Goal: Information Seeking & Learning: Learn about a topic

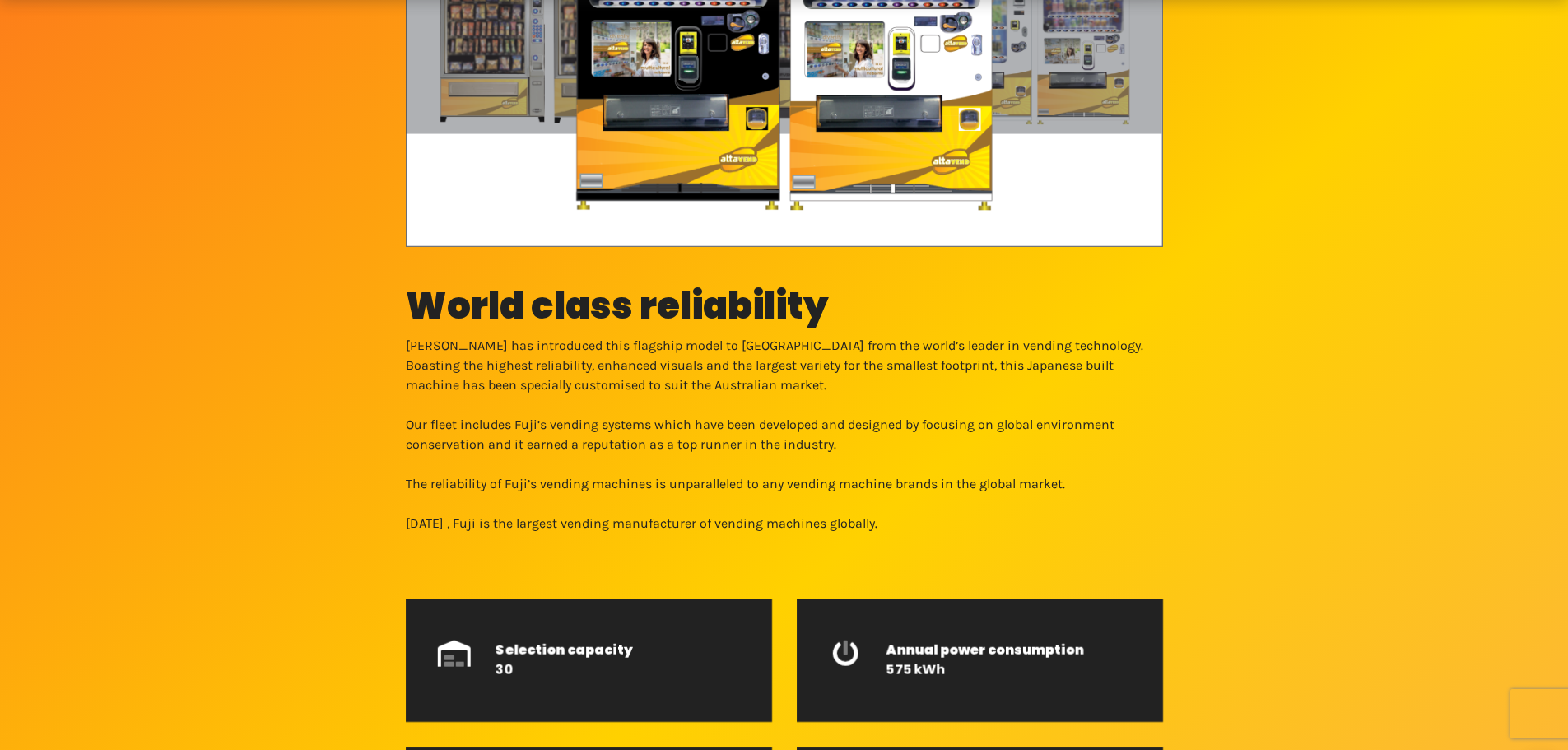
scroll to position [576, 0]
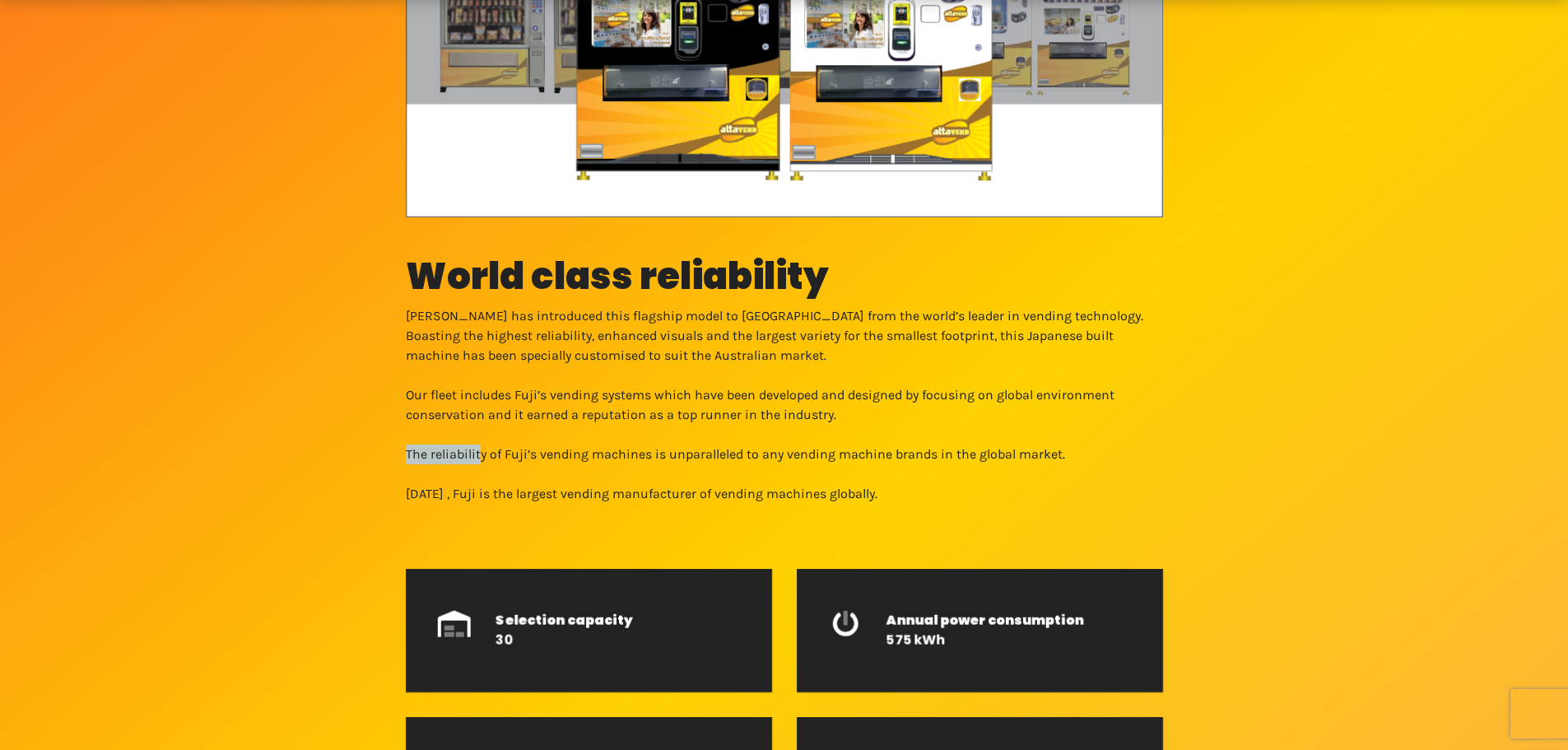
drag, startPoint x: 487, startPoint y: 462, endPoint x: 537, endPoint y: 468, distance: 50.4
click at [507, 465] on div "The industry staple – just better Drink vending machines World class reliabilit…" at bounding box center [784, 365] width 1568 height 1816
click at [537, 468] on div "The industry staple – just better Drink vending machines World class reliabilit…" at bounding box center [784, 365] width 1568 height 1816
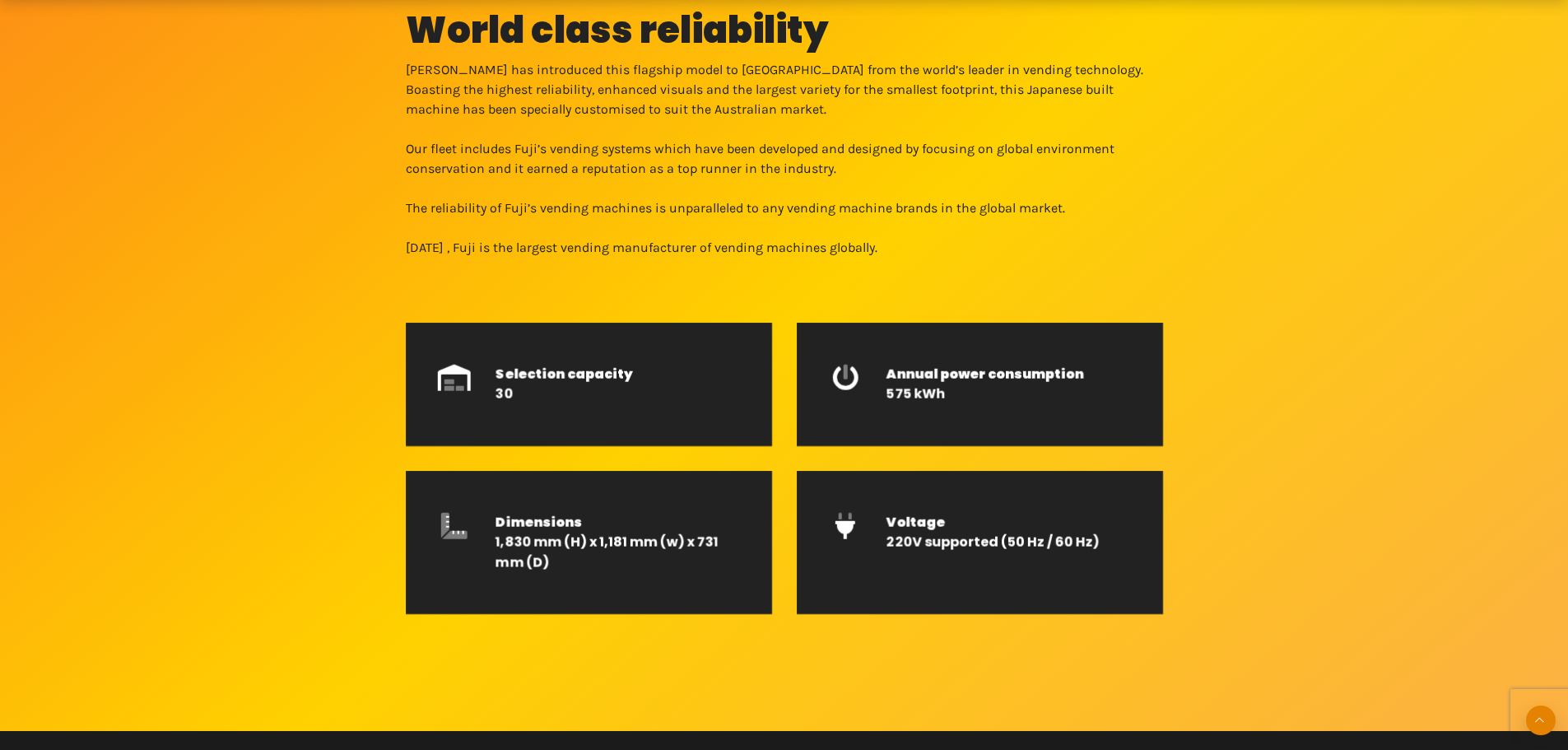
scroll to position [823, 0]
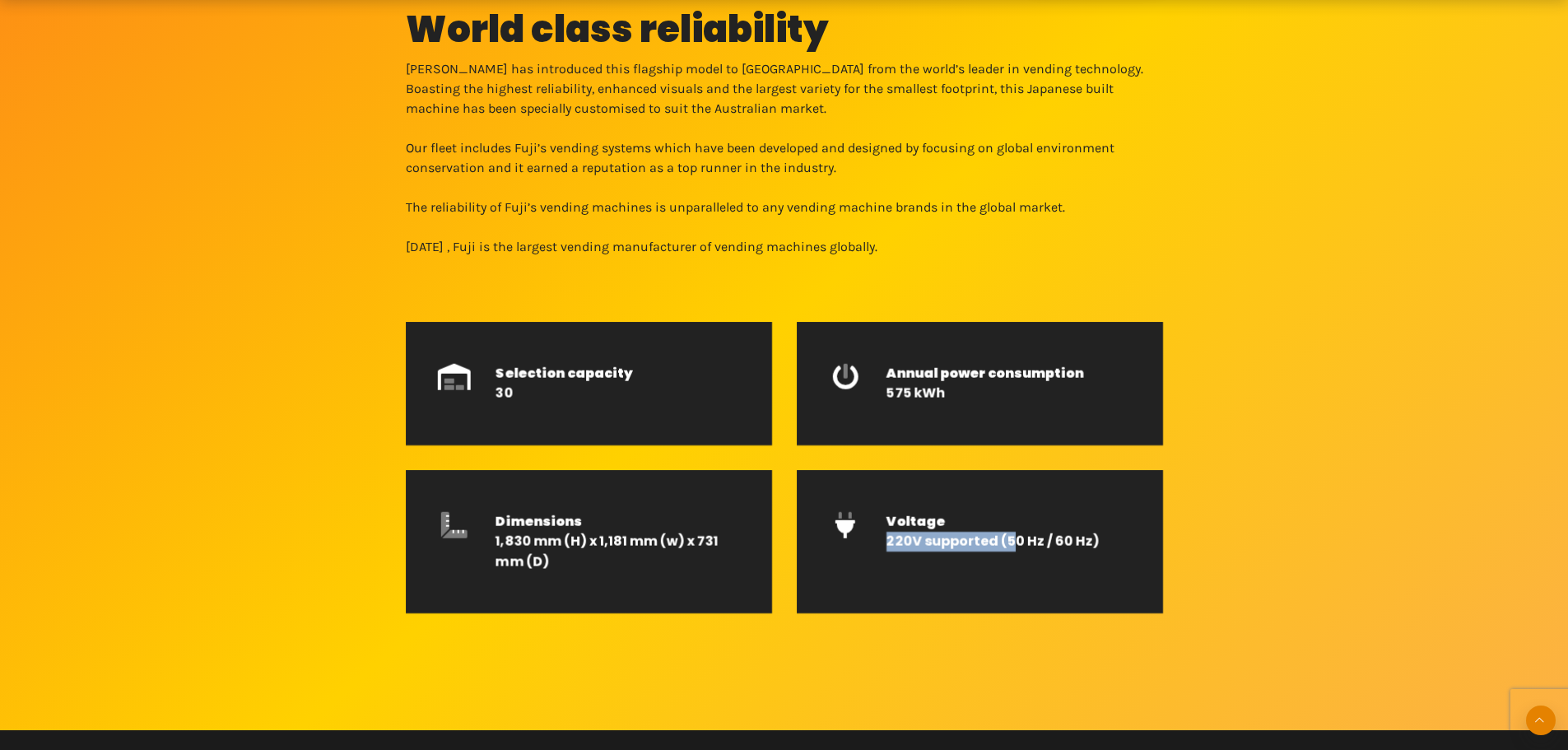
drag, startPoint x: 909, startPoint y: 562, endPoint x: 884, endPoint y: 561, distance: 25.0
click at [884, 561] on div "Voltage 220V supported (50 Hz / 60 Hz)" at bounding box center [979, 541] width 366 height 144
click at [884, 561] on div "Voltage 220V supported (50 Hz / 60 Hz)" at bounding box center [1009, 532] width 269 height 64
drag, startPoint x: 913, startPoint y: 551, endPoint x: 1114, endPoint y: 558, distance: 201.1
click at [1109, 557] on div "Voltage 220V supported (50 Hz / 60 Hz)" at bounding box center [1009, 532] width 269 height 64
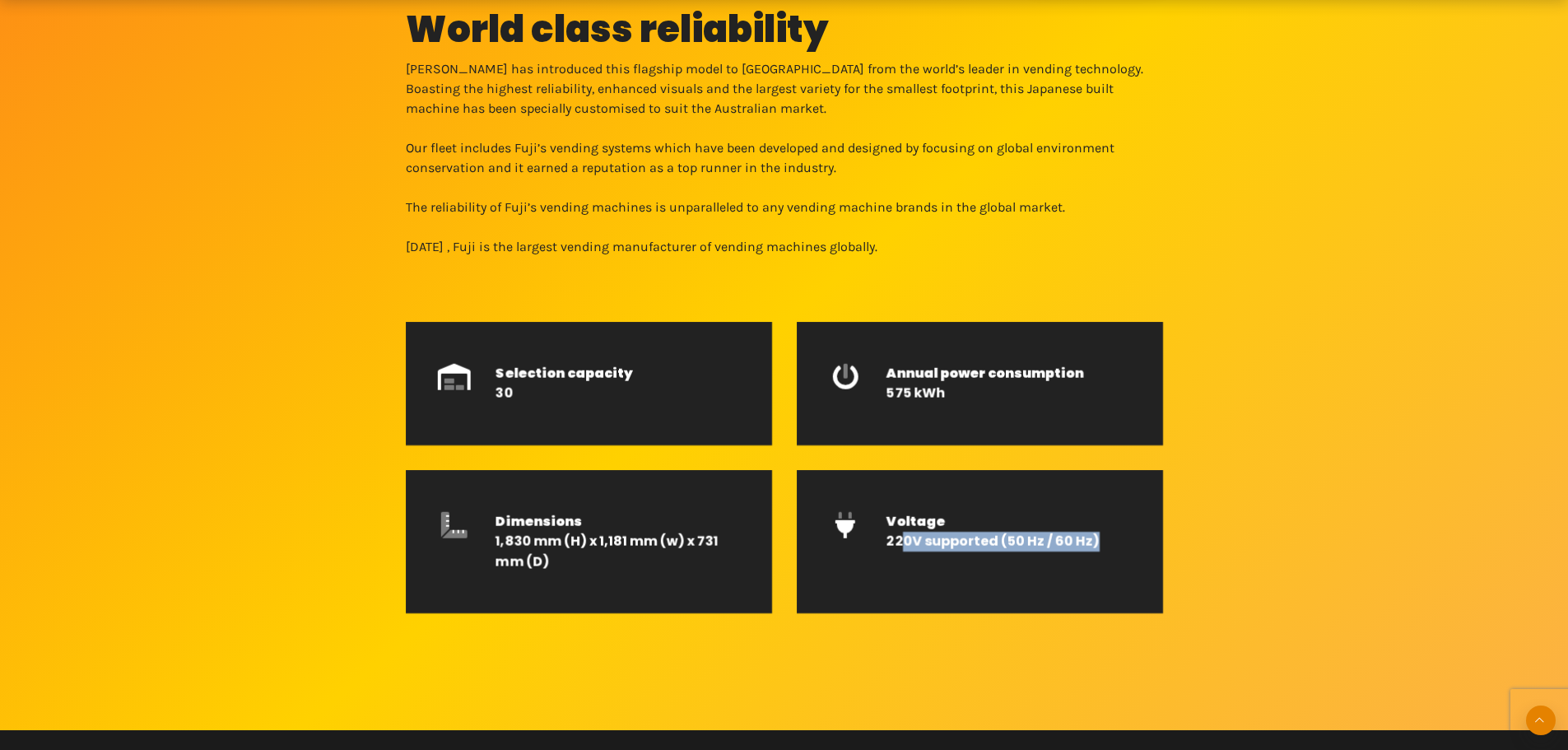
click at [1114, 558] on div "Voltage 220V supported (50 Hz / 60 Hz)" at bounding box center [1009, 532] width 269 height 64
drag, startPoint x: 970, startPoint y: 551, endPoint x: 925, endPoint y: 551, distance: 45.0
click at [925, 551] on div "Voltage 220V supported (50 Hz / 60 Hz)" at bounding box center [1009, 532] width 269 height 64
click at [925, 551] on h6 "Voltage 220V supported (50 Hz / 60 Hz)" at bounding box center [1009, 531] width 244 height 39
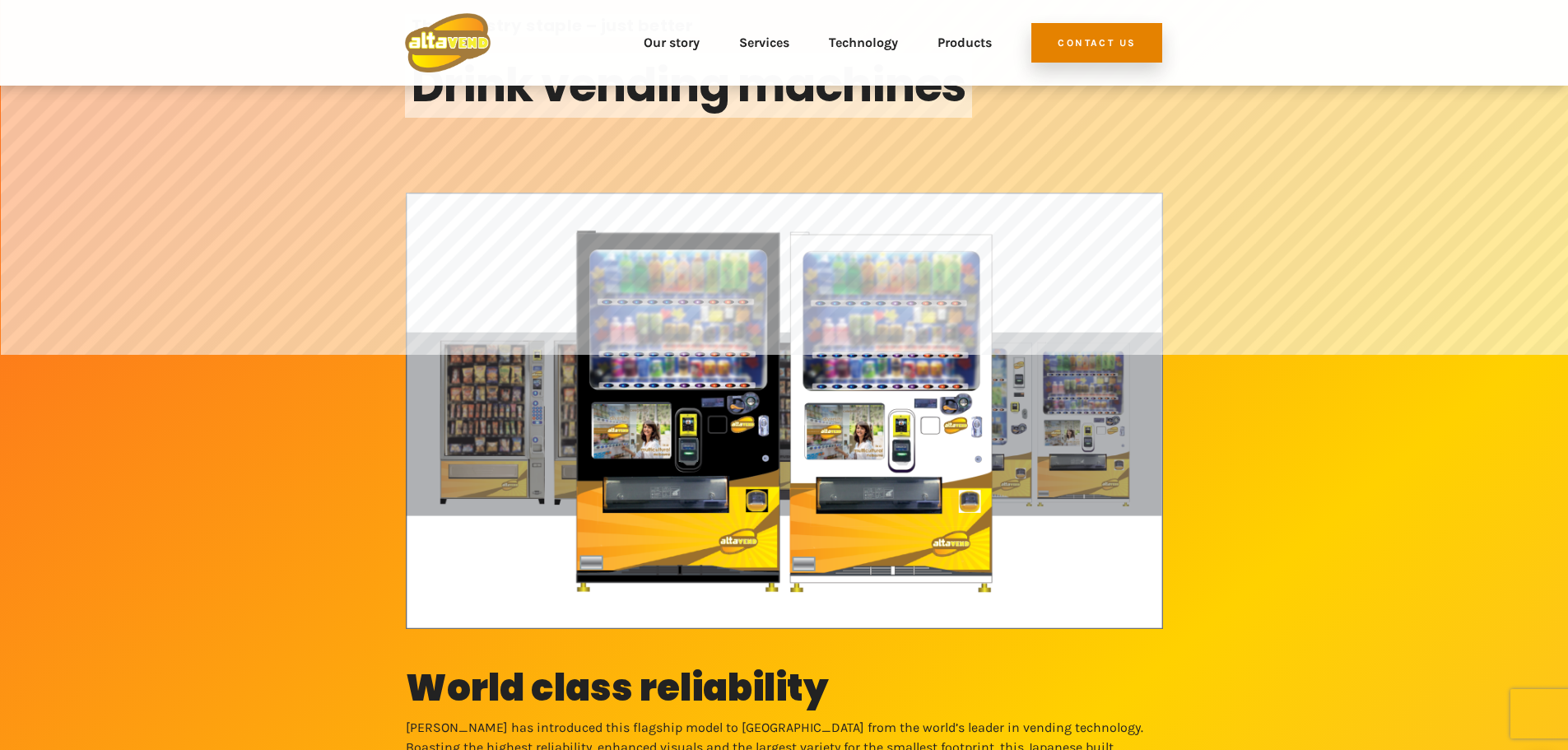
click at [926, 500] on img at bounding box center [784, 410] width 757 height 437
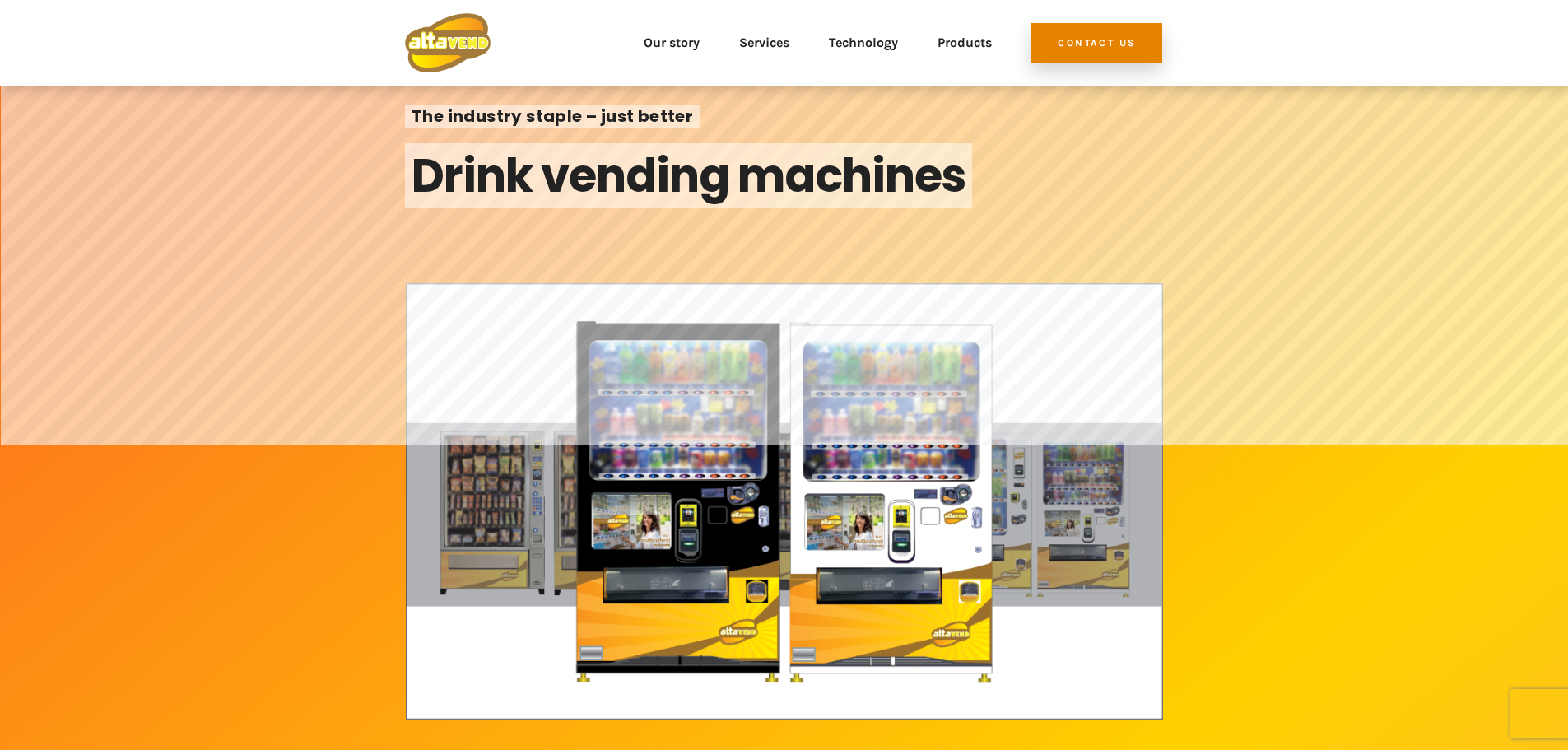
scroll to position [0, 0]
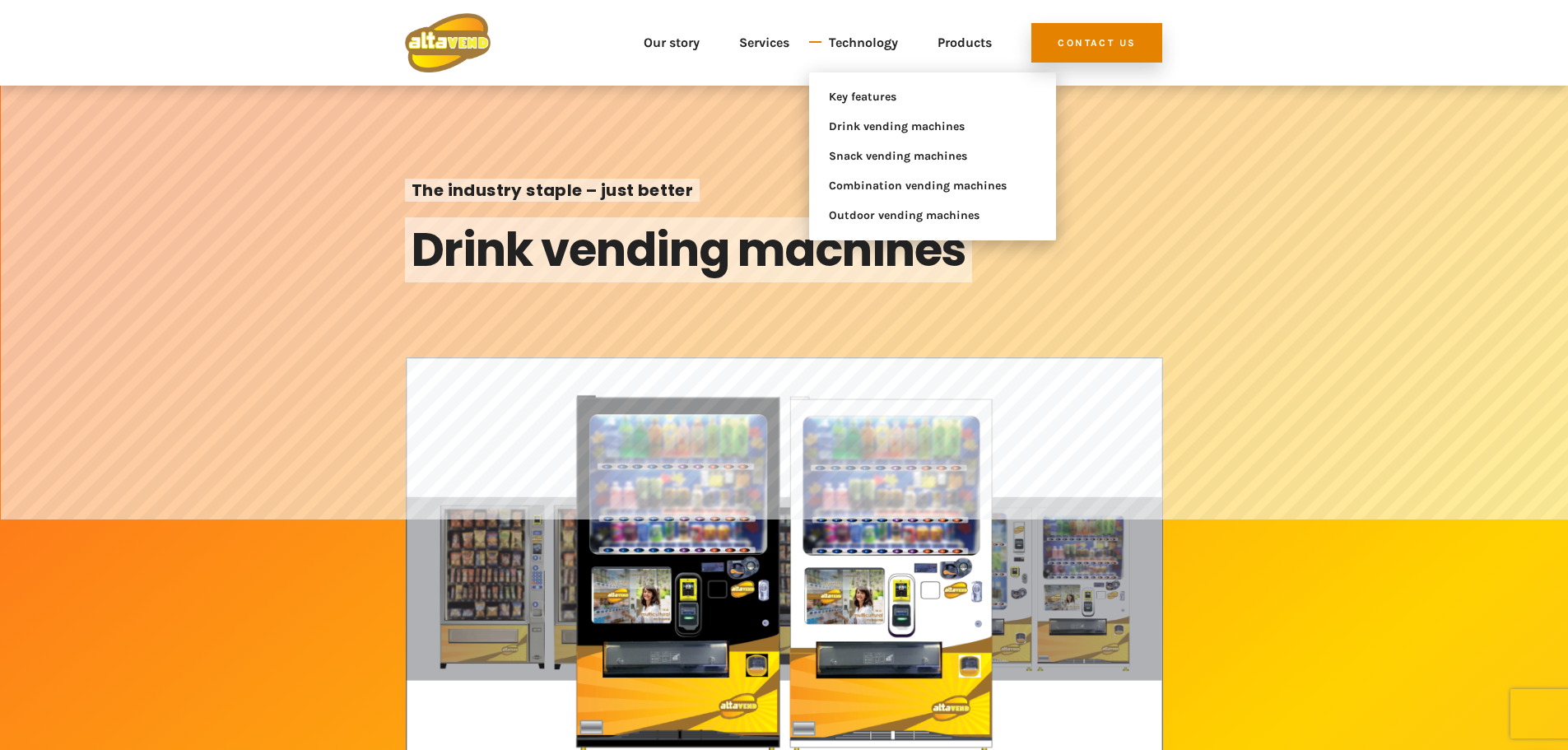
drag, startPoint x: 741, startPoint y: 70, endPoint x: 857, endPoint y: 68, distance: 116.0
click at [746, 70] on ul "Testimonials" at bounding box center [818, 92] width 197 height 50
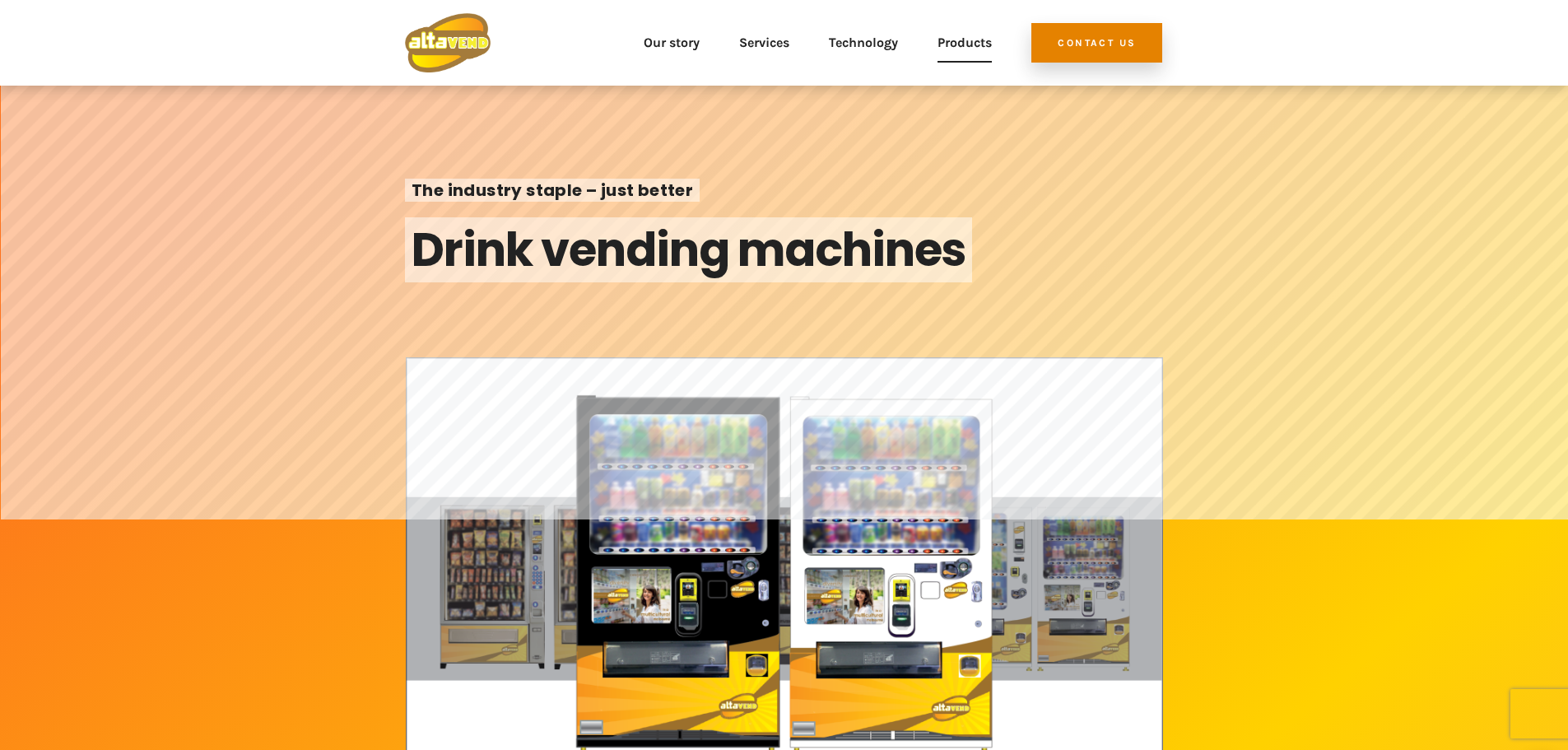
click at [940, 45] on link "Products" at bounding box center [965, 42] width 55 height 60
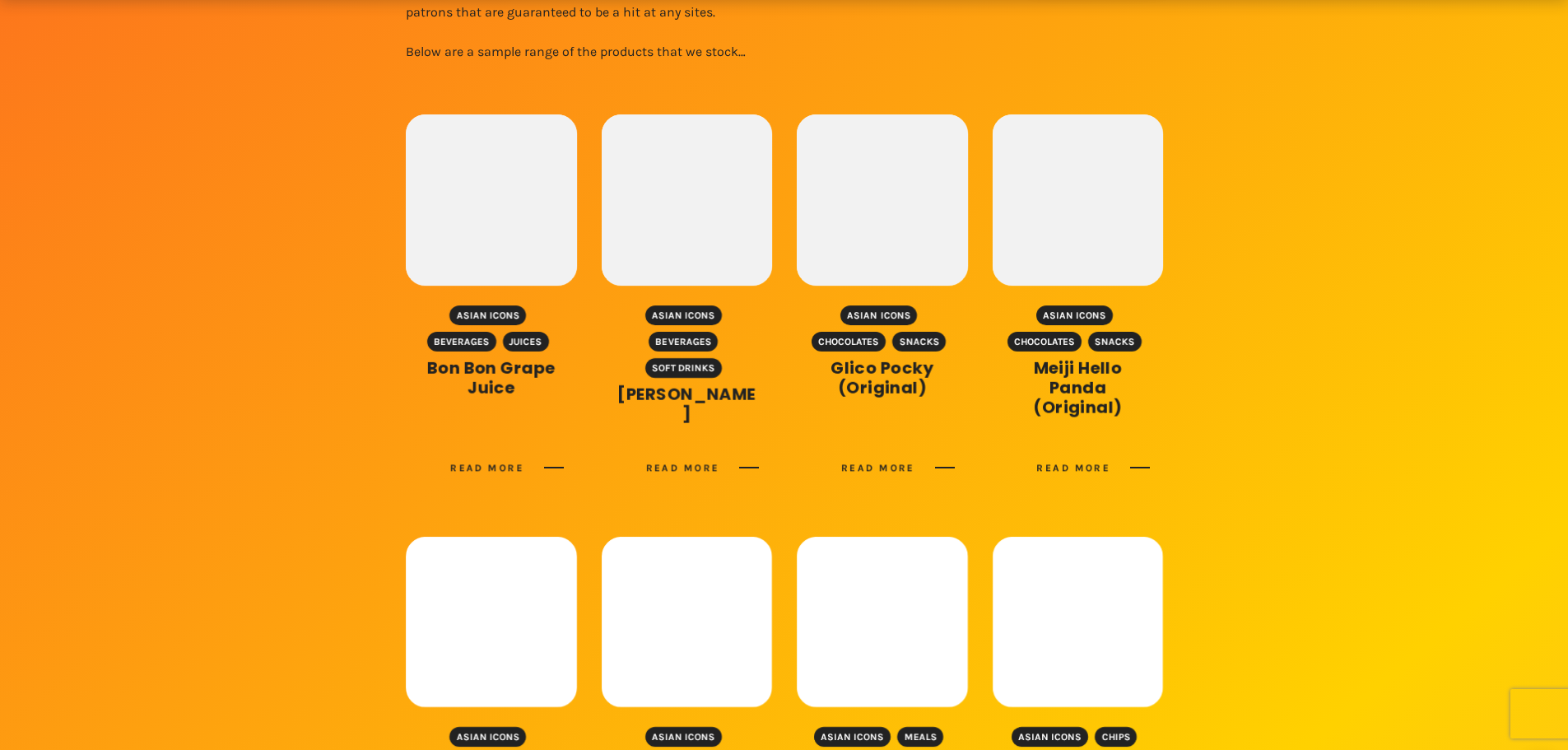
scroll to position [576, 0]
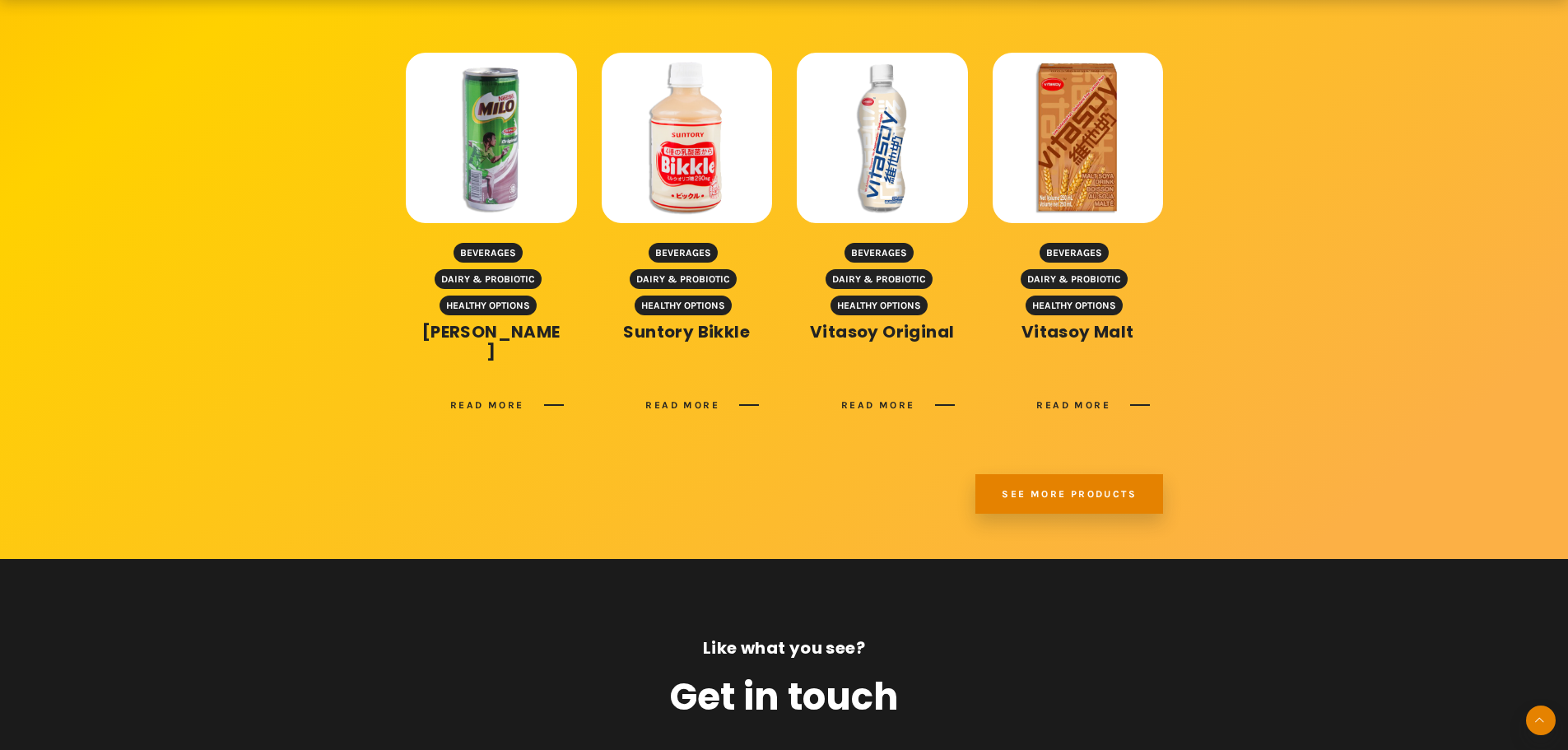
scroll to position [2223, 0]
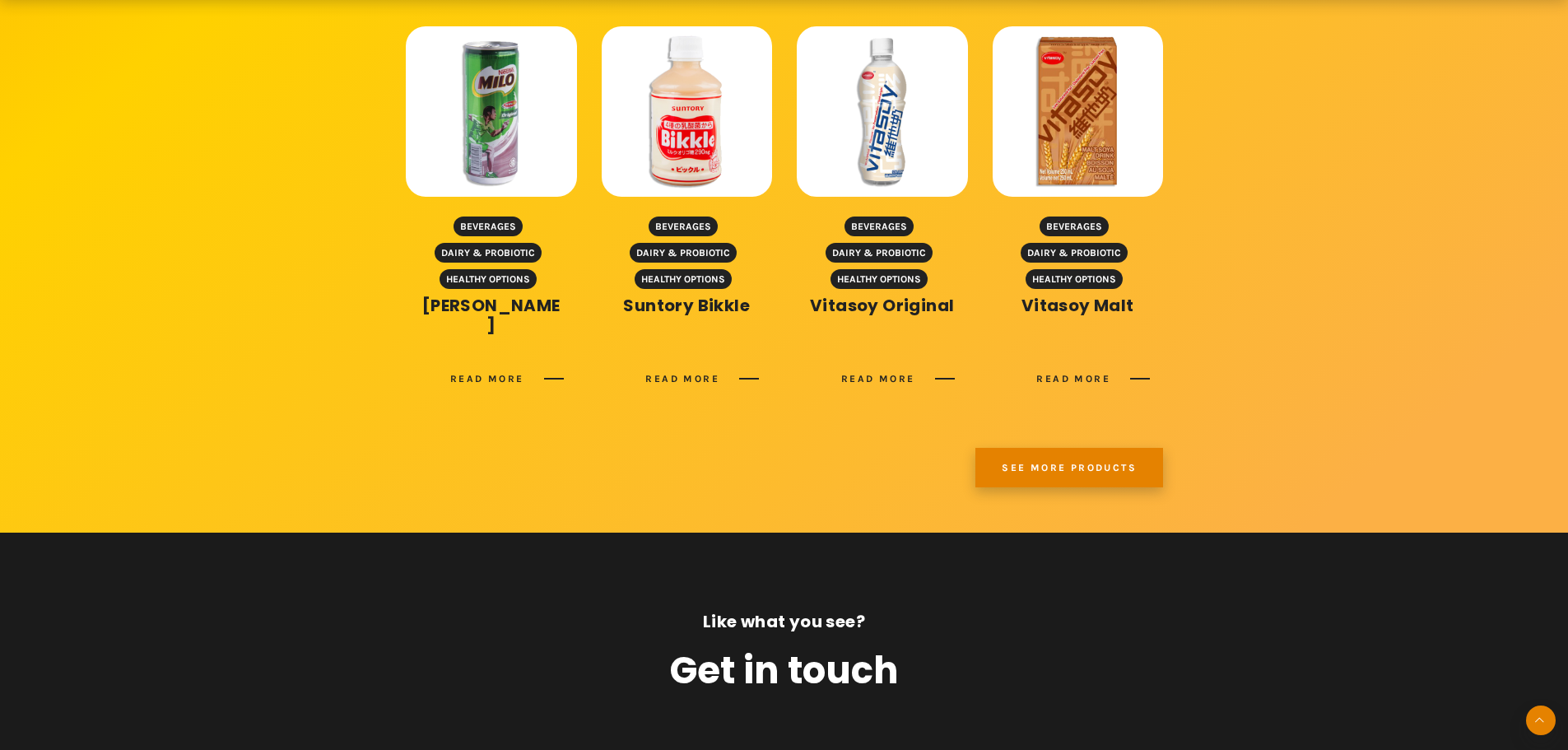
click at [1128, 448] on link "See more products" at bounding box center [1069, 468] width 187 height 39
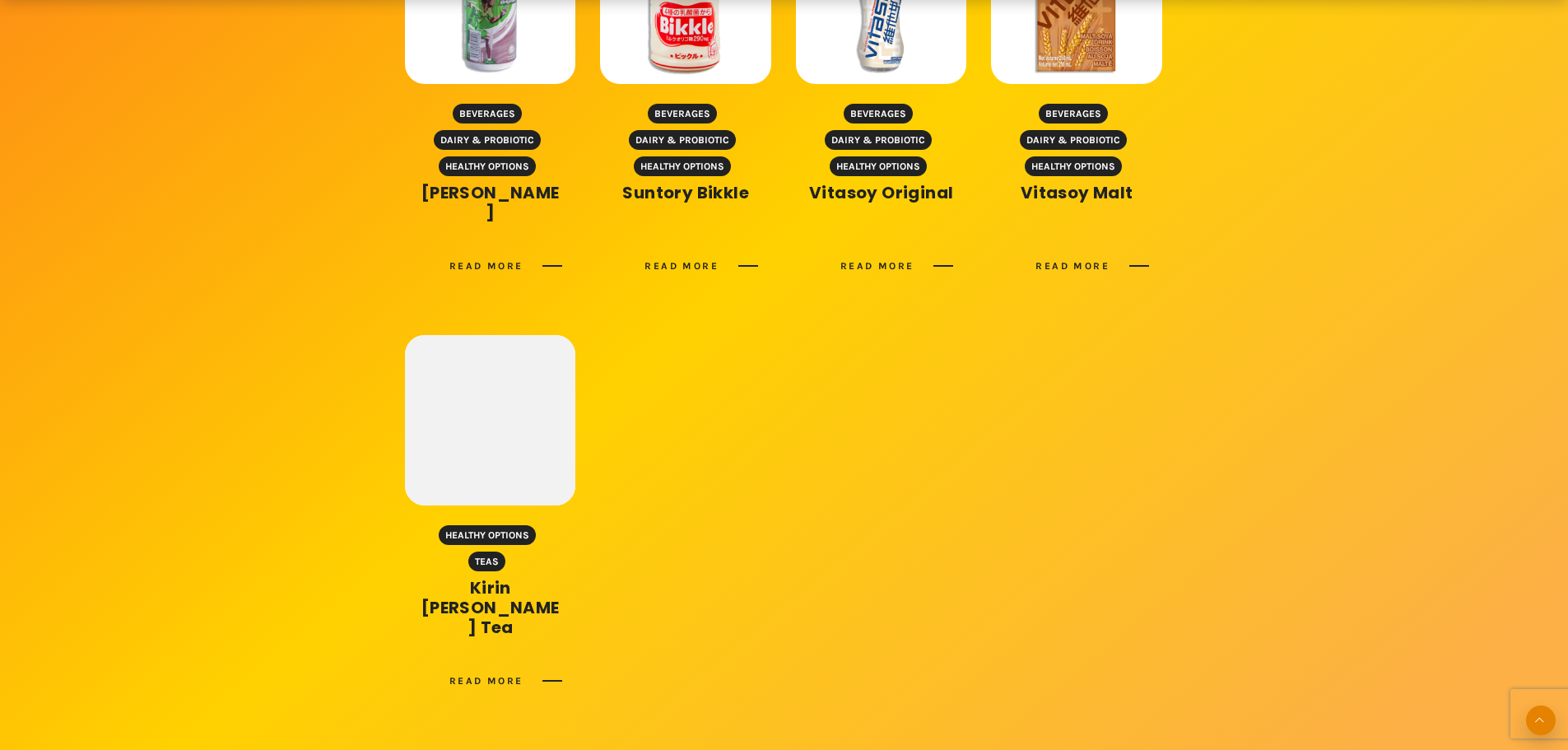
scroll to position [823, 0]
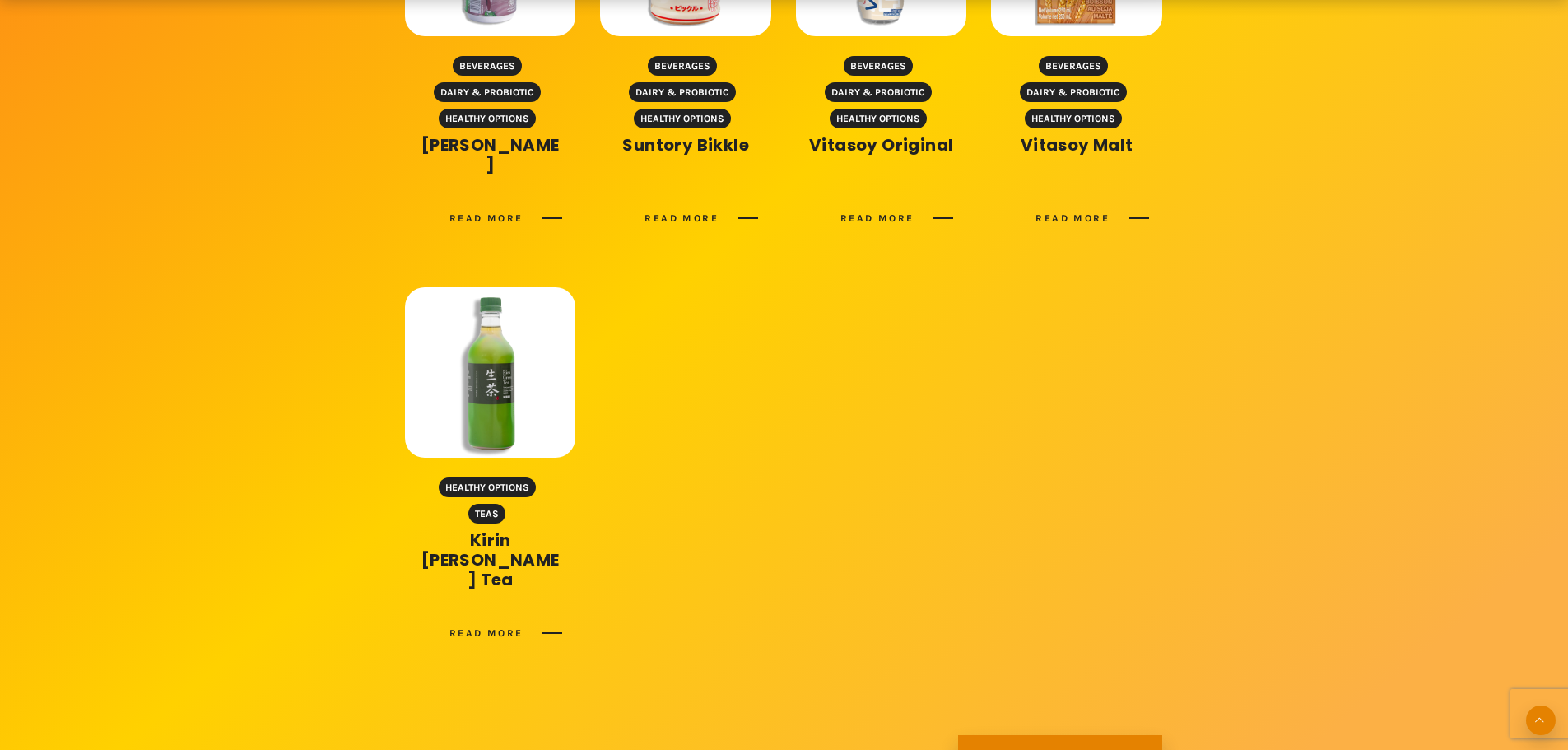
click at [349, 515] on div "Healthy Options Beverages Healthy Options Juices Itoen Vegetable Juice Read mor…" at bounding box center [784, 33] width 938 height 1482
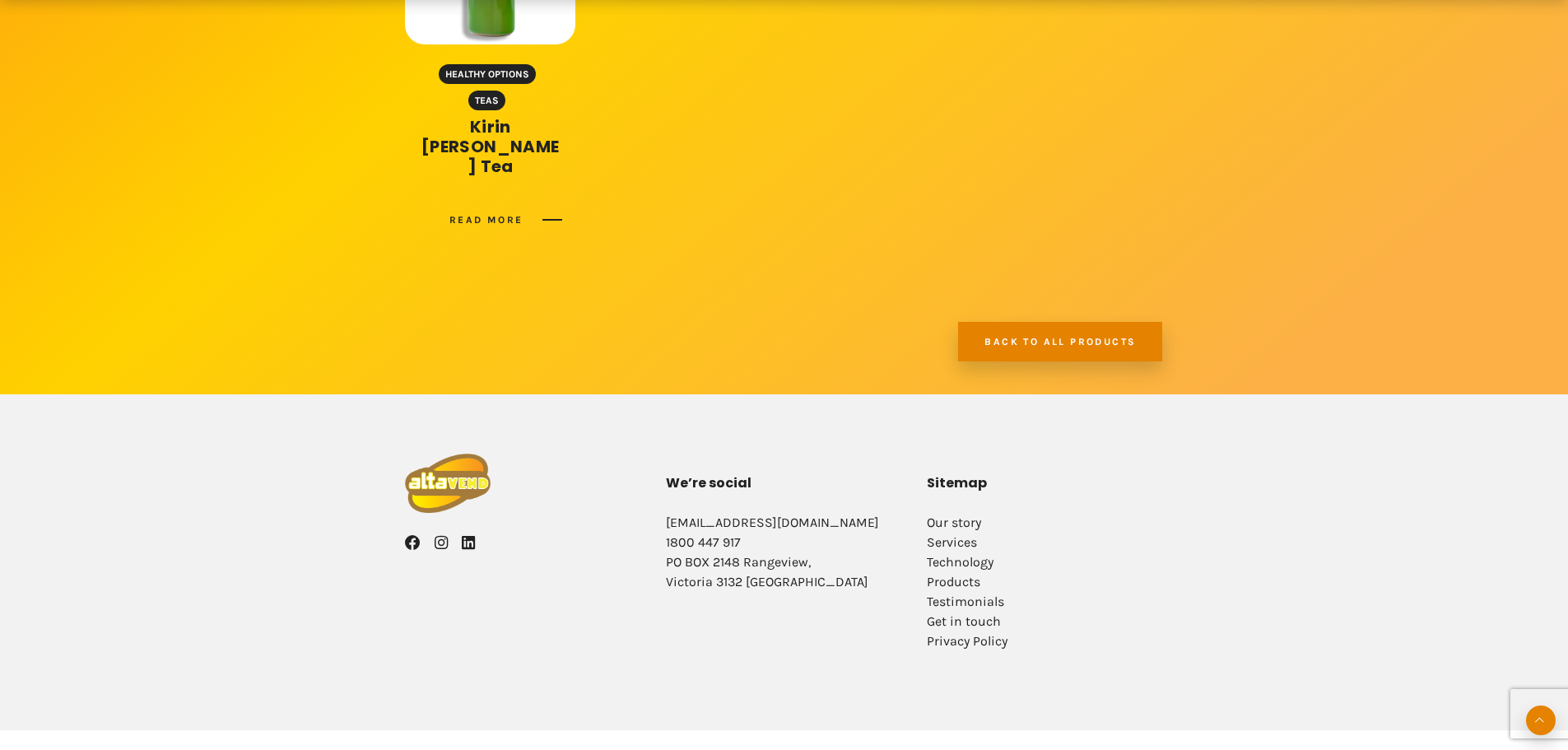
scroll to position [1237, 0]
click at [1408, 514] on div "Facebook Instagram LinkedIn We’re social [EMAIL_ADDRESS][DOMAIN_NAME] [STREET_A…" at bounding box center [784, 562] width 1568 height 336
click at [1098, 512] on li "Our story" at bounding box center [1045, 521] width 236 height 20
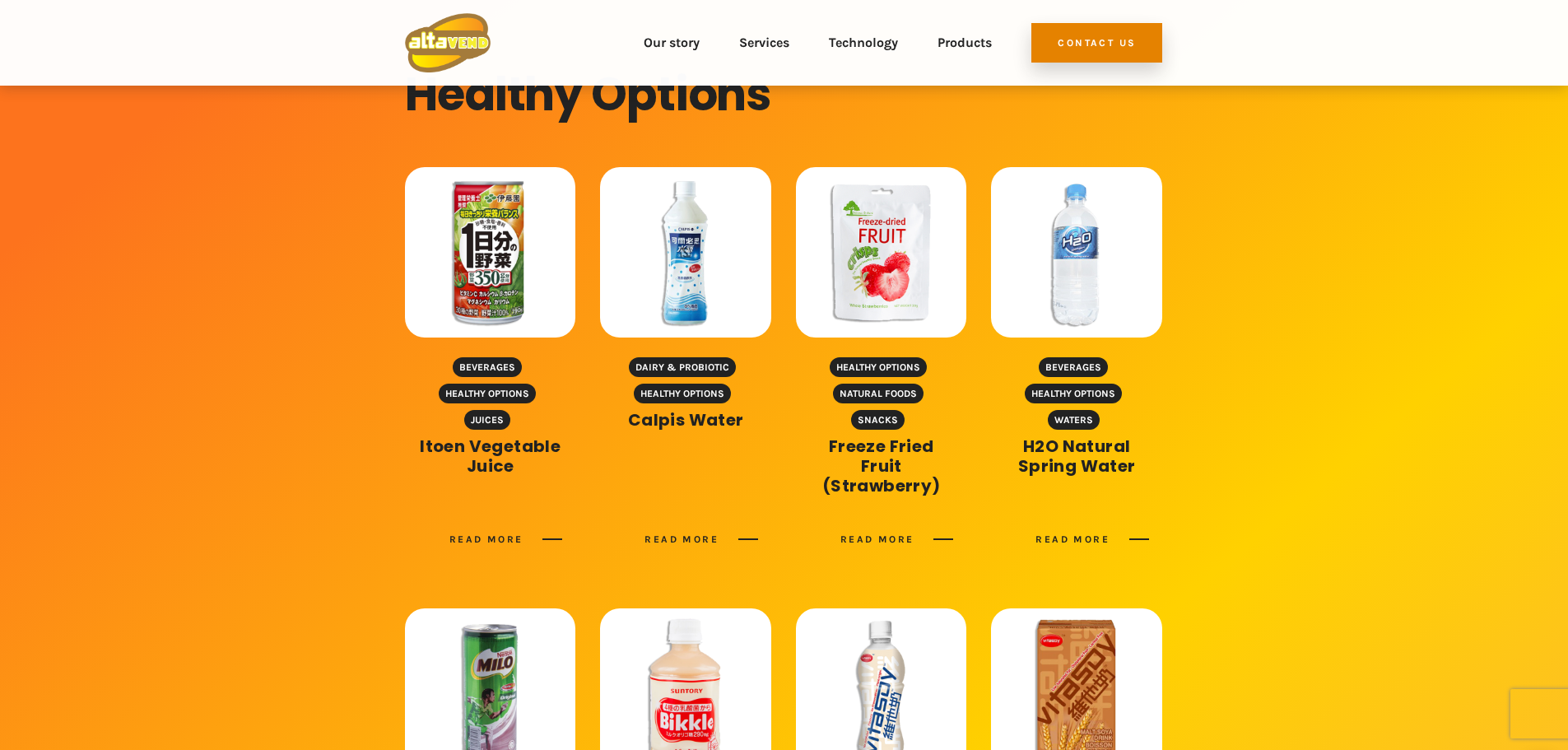
scroll to position [0, 0]
